Goal: Task Accomplishment & Management: Use online tool/utility

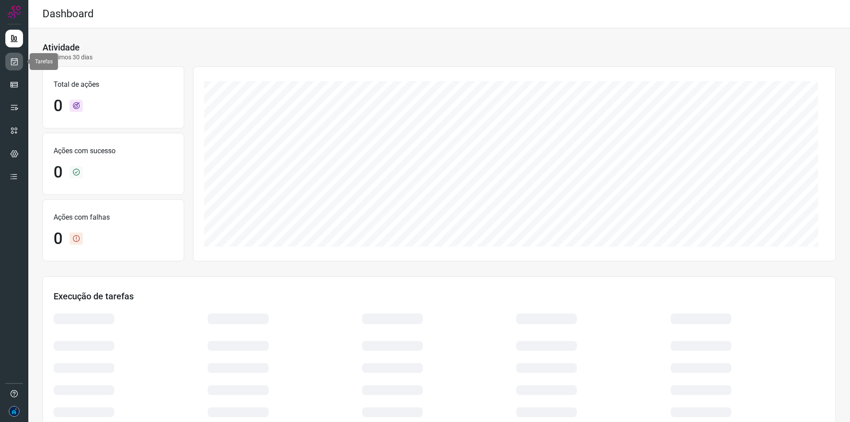
click at [17, 59] on icon at bounding box center [14, 61] width 9 height 9
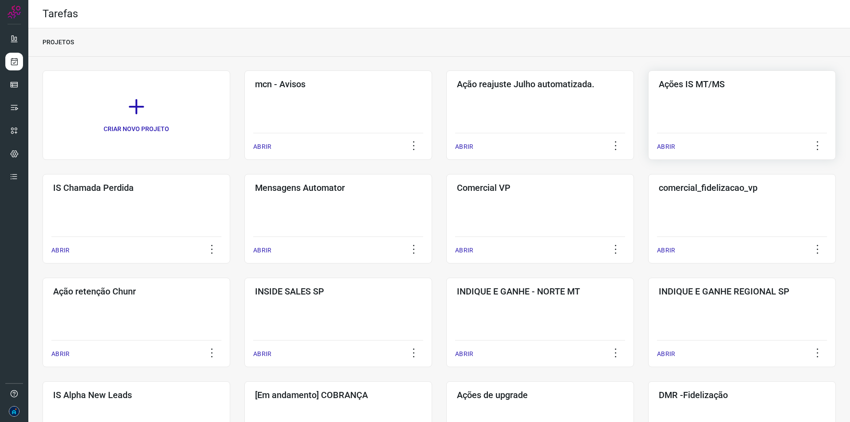
click at [670, 146] on p "ABRIR" at bounding box center [666, 146] width 18 height 9
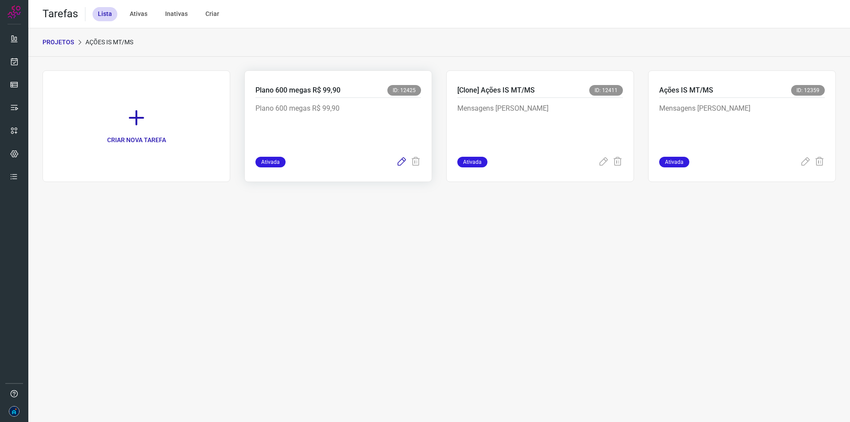
click at [402, 161] on icon at bounding box center [401, 162] width 11 height 11
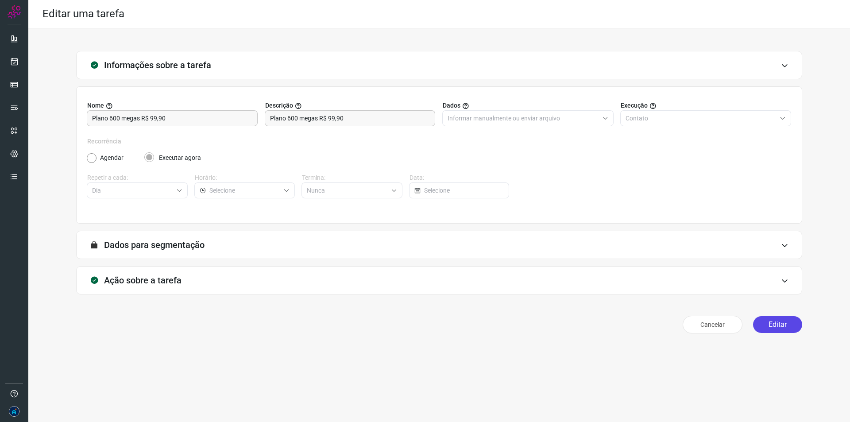
click at [775, 325] on button "Editar" at bounding box center [777, 324] width 49 height 17
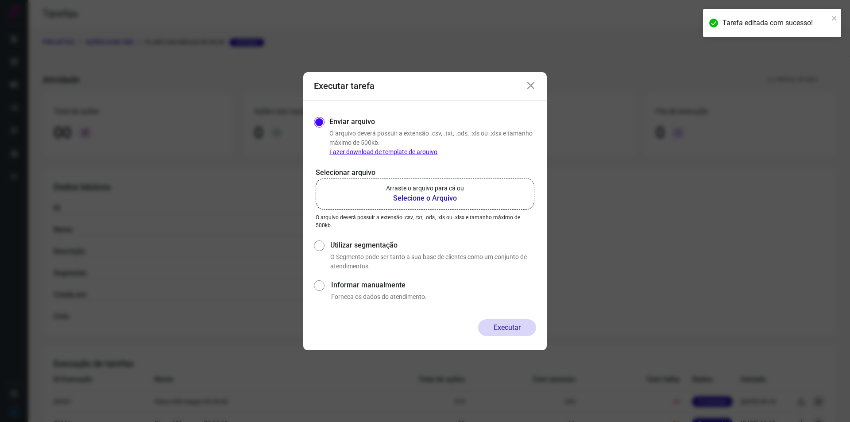
click at [430, 194] on b "Selecione o Arquivo" at bounding box center [425, 198] width 78 height 11
click at [0, 0] on input "Arraste o arquivo para cá ou Selecione o Arquivo" at bounding box center [0, 0] width 0 height 0
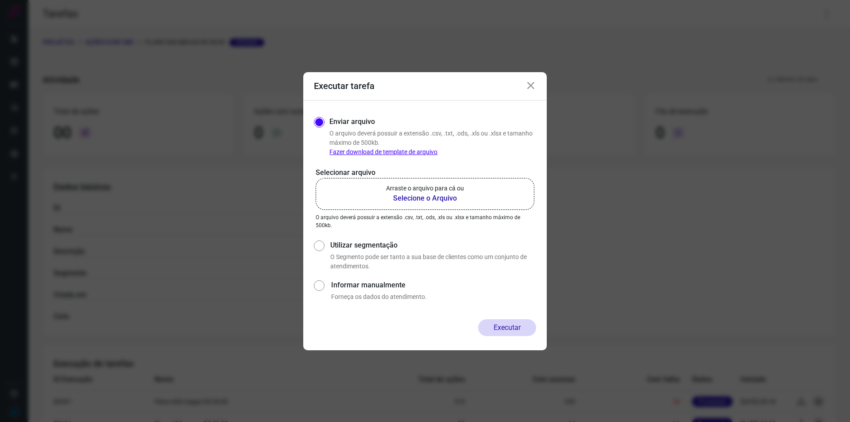
click at [534, 85] on icon at bounding box center [531, 86] width 11 height 11
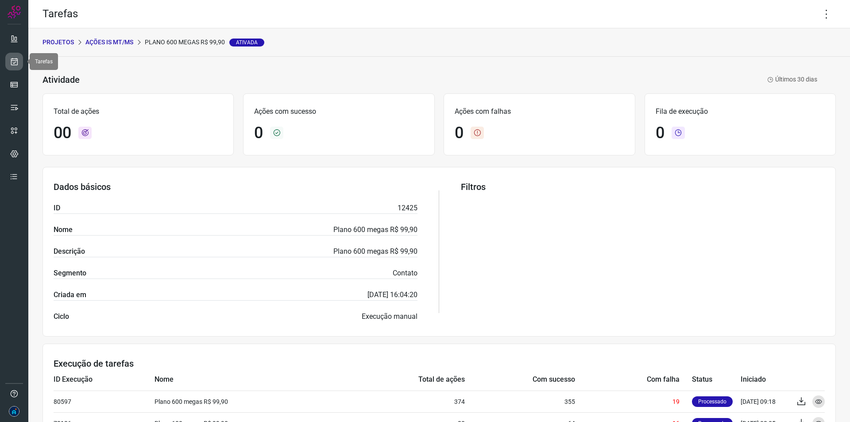
click at [8, 63] on link at bounding box center [14, 62] width 18 height 18
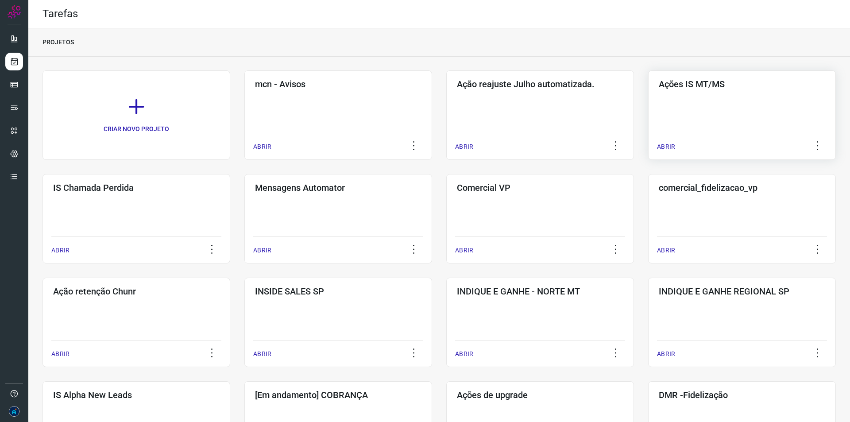
click at [230, 174] on div "Ações IS MT/MS ABRIR" at bounding box center [137, 218] width 188 height 89
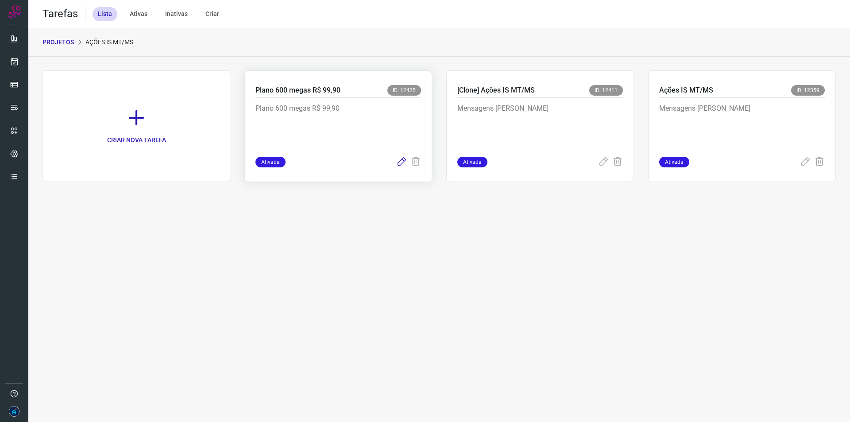
click at [404, 160] on icon at bounding box center [401, 162] width 11 height 11
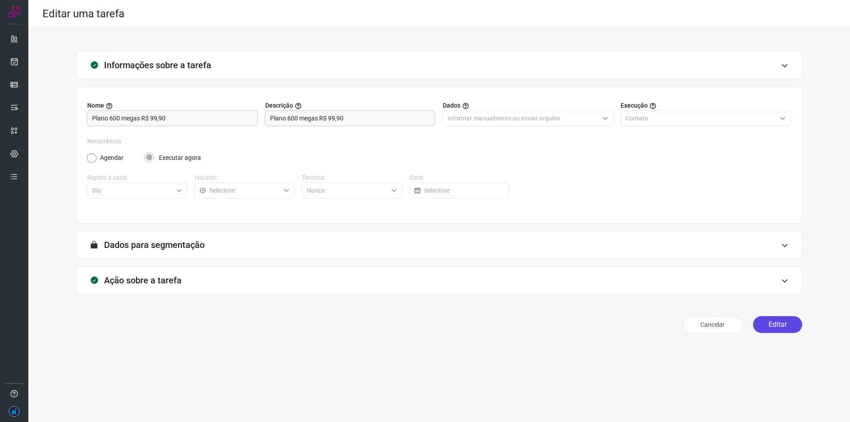
click at [788, 320] on button "Editar" at bounding box center [777, 324] width 49 height 17
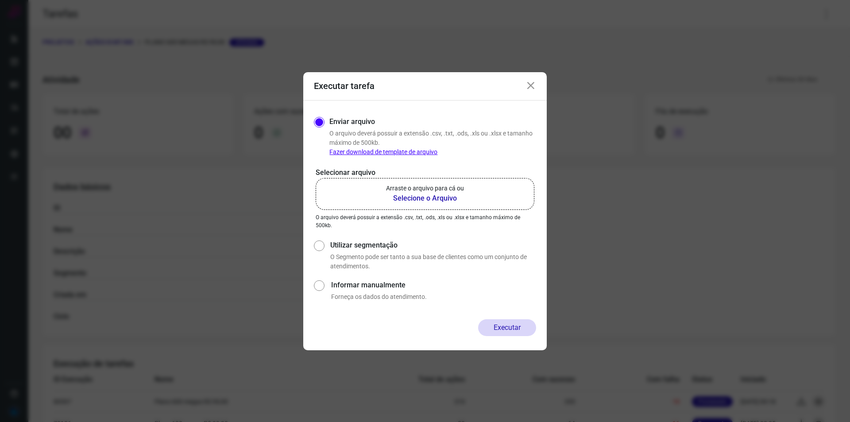
click at [437, 198] on b "Selecione o Arquivo" at bounding box center [425, 198] width 78 height 11
click at [0, 0] on input "Arraste o arquivo para cá ou Selecione o Arquivo" at bounding box center [0, 0] width 0 height 0
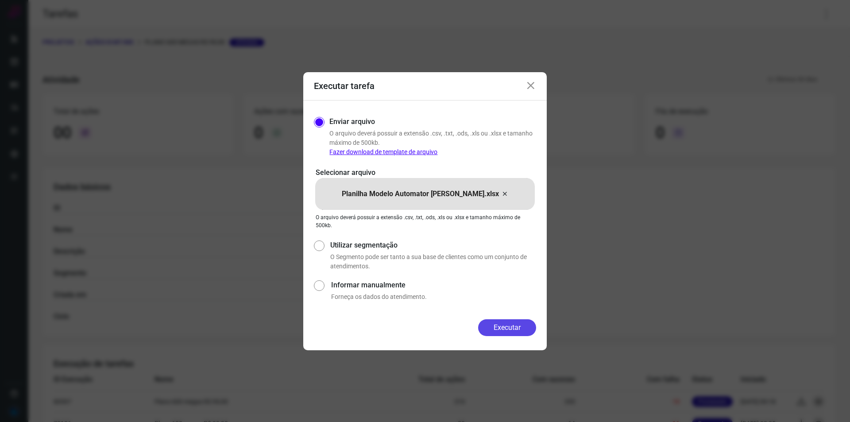
click at [497, 331] on button "Executar" at bounding box center [507, 327] width 58 height 17
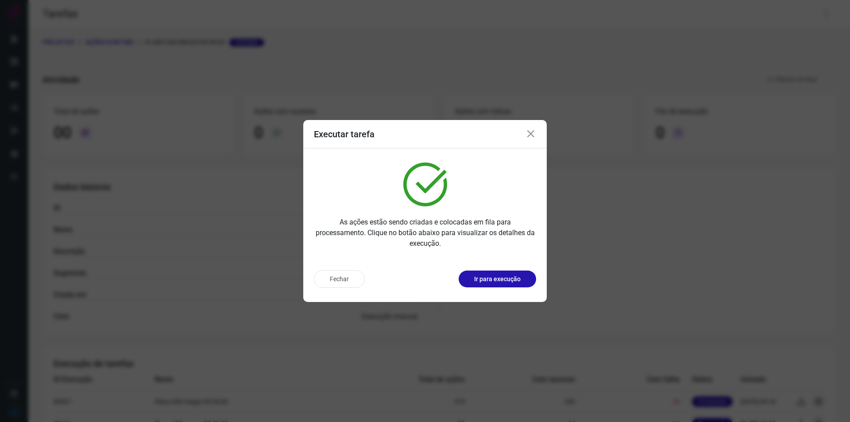
click at [529, 134] on icon at bounding box center [531, 134] width 11 height 11
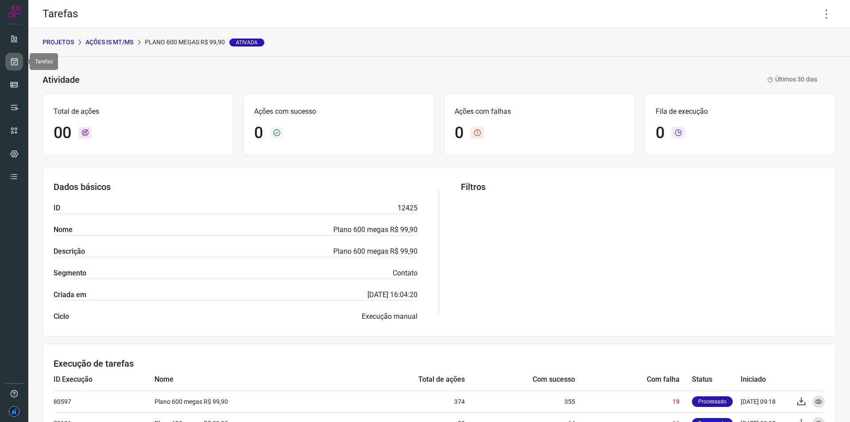
click at [12, 63] on icon at bounding box center [14, 61] width 9 height 9
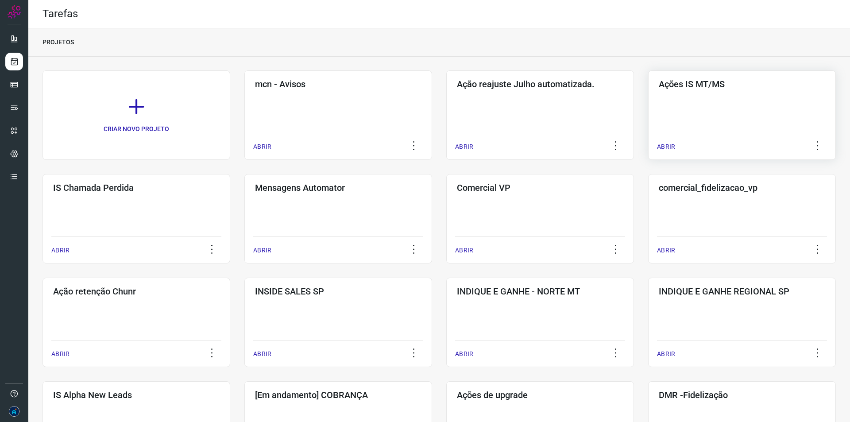
click at [666, 148] on p "ABRIR" at bounding box center [666, 146] width 18 height 9
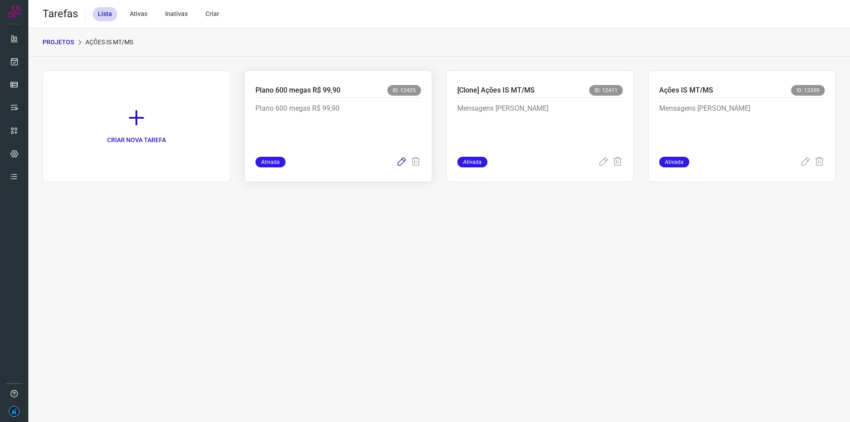
click at [397, 166] on icon at bounding box center [401, 162] width 11 height 11
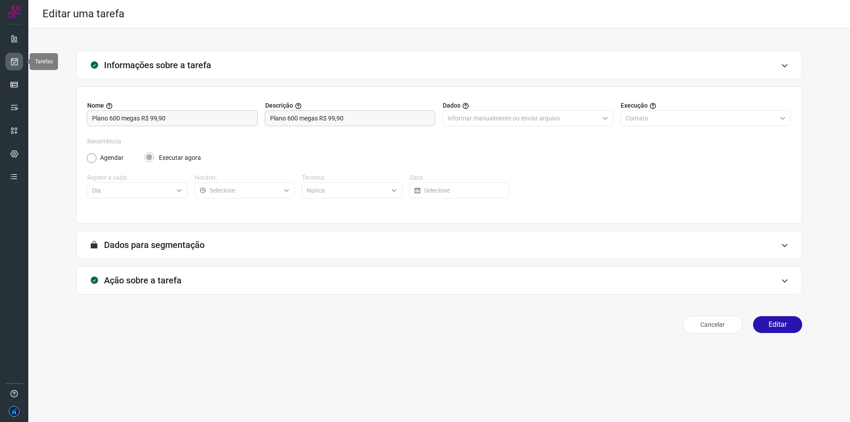
click at [13, 66] on link at bounding box center [14, 62] width 18 height 18
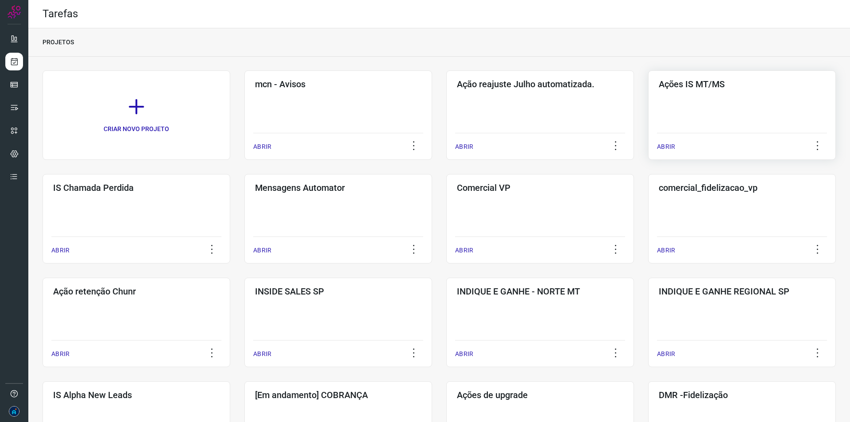
click at [666, 143] on p "ABRIR" at bounding box center [666, 146] width 18 height 9
